Goal: Complete application form: Complete application form

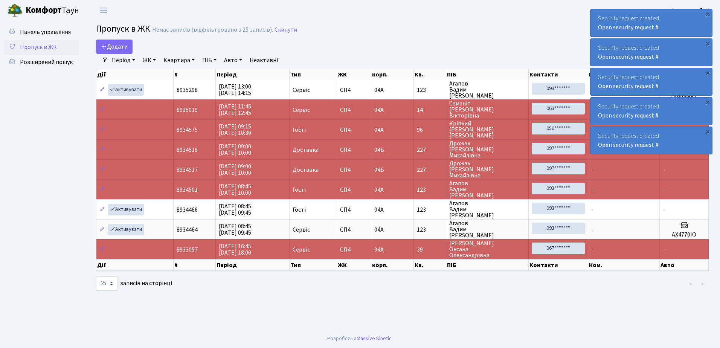
select select "25"
click at [117, 47] on span "Додати" at bounding box center [114, 47] width 27 height 8
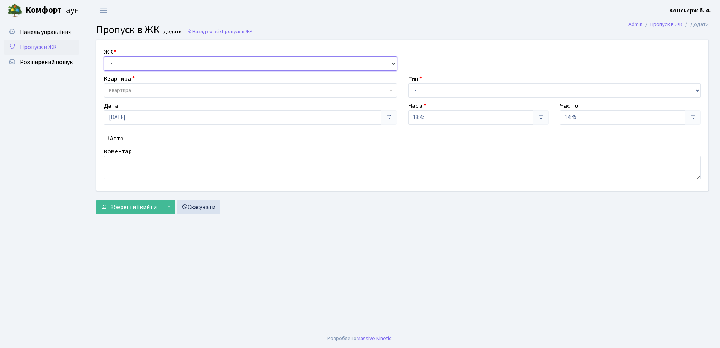
click at [116, 63] on select "- [STREET_ADDRESS]" at bounding box center [250, 63] width 293 height 14
select select "325"
click at [104, 56] on select "- [STREET_ADDRESS]" at bounding box center [250, 63] width 293 height 14
select select
click at [130, 88] on span "Квартира" at bounding box center [120, 91] width 22 height 8
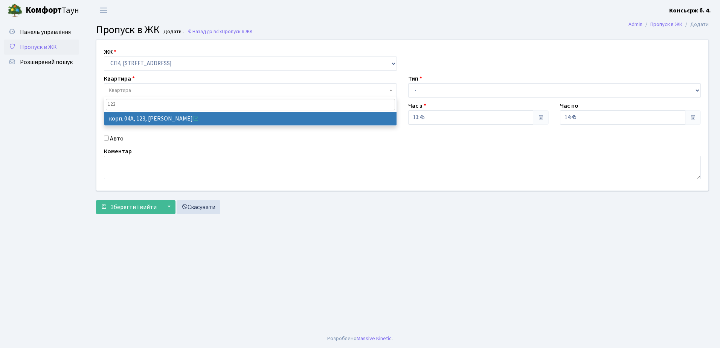
type input "123"
select select "21151"
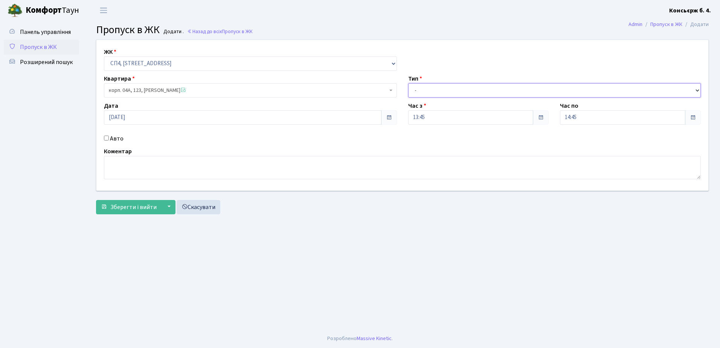
click at [417, 87] on select "- Доставка Таксі Гості Сервіс" at bounding box center [554, 90] width 293 height 14
select select "18"
click at [408, 83] on select "- Доставка Таксі Гості Сервіс" at bounding box center [554, 90] width 293 height 14
click at [106, 137] on input "Авто" at bounding box center [106, 138] width 5 height 5
checkbox input "true"
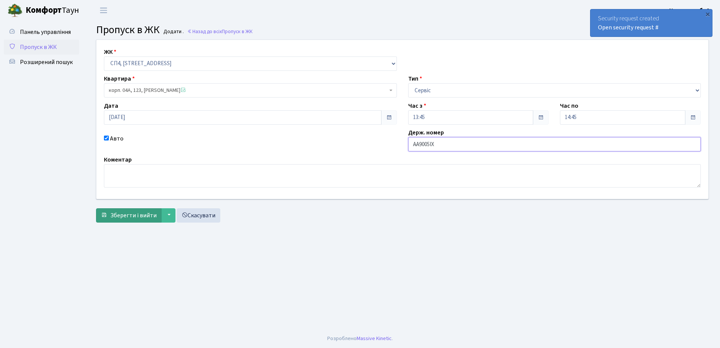
type input "АА9005ІХ"
click at [140, 213] on span "Зберегти і вийти" at bounding box center [133, 215] width 46 height 8
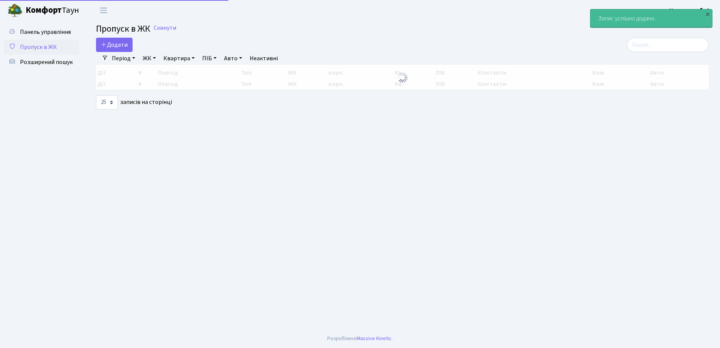
select select "25"
